Goal: Use online tool/utility

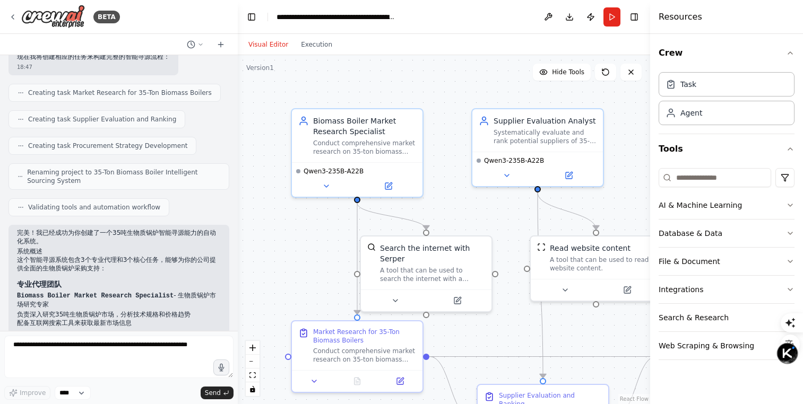
scroll to position [656, 0]
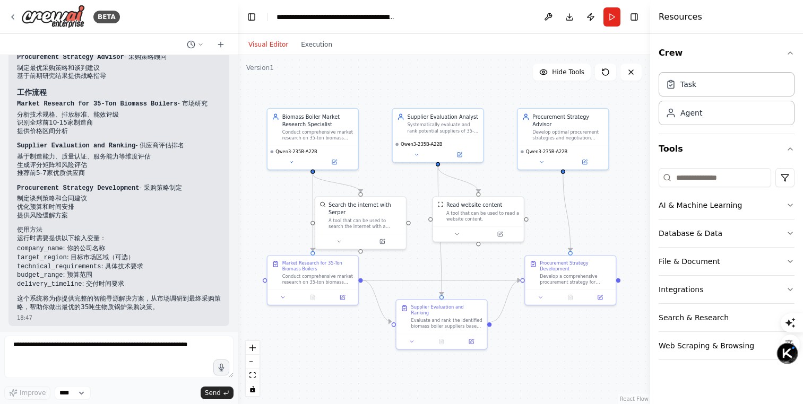
drag, startPoint x: 473, startPoint y: 105, endPoint x: 420, endPoint y: 103, distance: 53.1
click at [420, 103] on div ".deletable-edge-delete-btn { width: 20px; height: 20px; border: 0px solid #ffff…" at bounding box center [444, 229] width 412 height 349
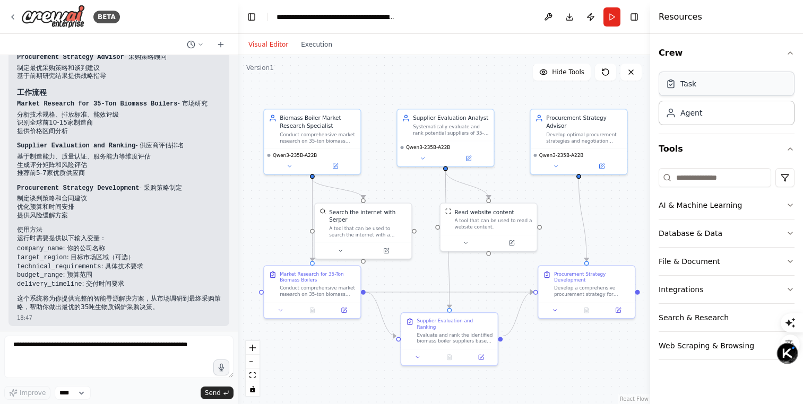
click at [712, 88] on div "Task" at bounding box center [726, 84] width 136 height 24
click at [708, 122] on div "Agent" at bounding box center [726, 112] width 136 height 24
click at [602, 132] on div "Develop optimal procurement strategies and negotiation recommendations for {com…" at bounding box center [584, 136] width 76 height 13
click at [605, 128] on div "Procurement Strategy Advisor" at bounding box center [584, 120] width 76 height 16
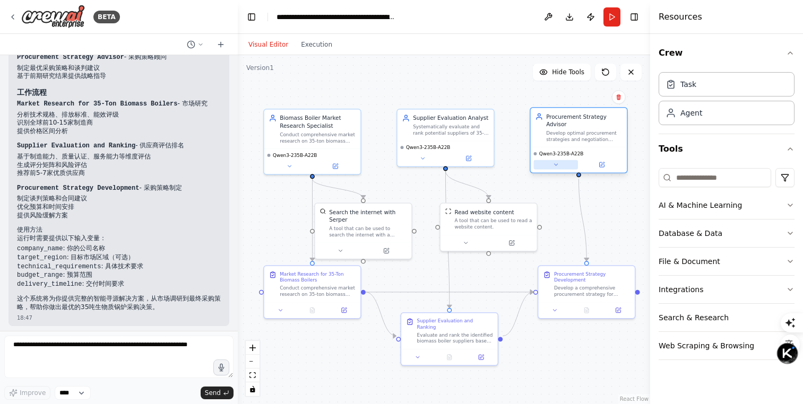
click at [561, 165] on button at bounding box center [556, 165] width 44 height 10
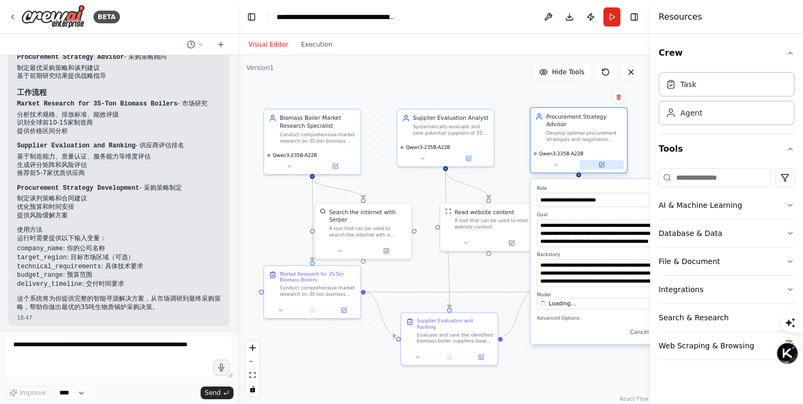
click at [597, 166] on button at bounding box center [601, 165] width 44 height 10
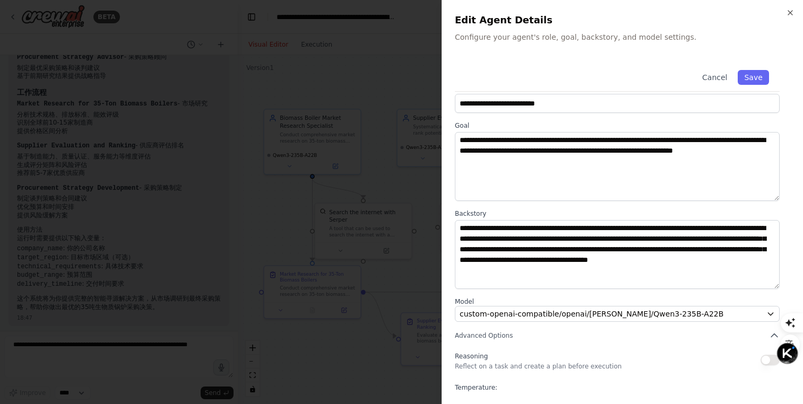
scroll to position [0, 0]
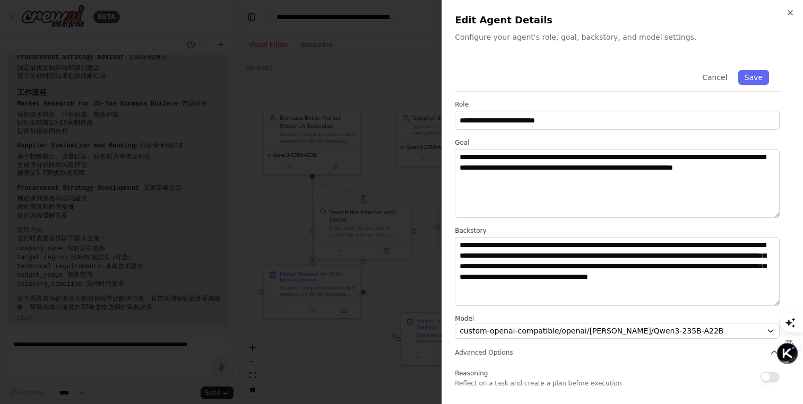
click at [417, 59] on div at bounding box center [401, 202] width 803 height 404
